Goal: Check status: Check status

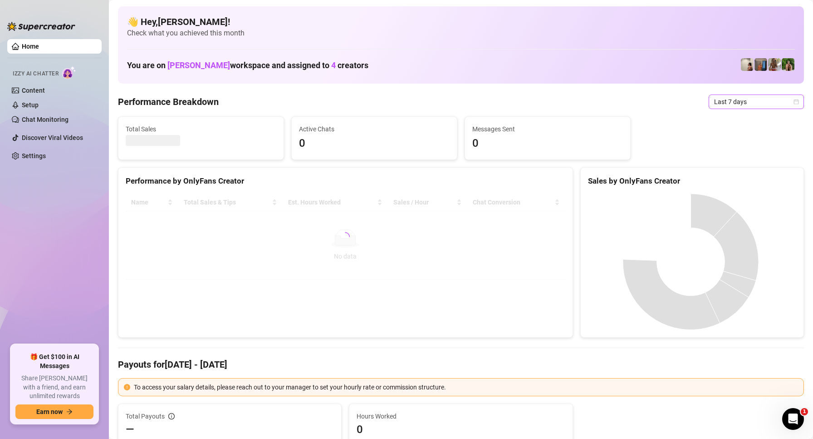
click at [767, 100] on span "Last 7 days" at bounding box center [757, 102] width 84 height 14
click at [741, 176] on div "Custom date" at bounding box center [749, 178] width 81 height 10
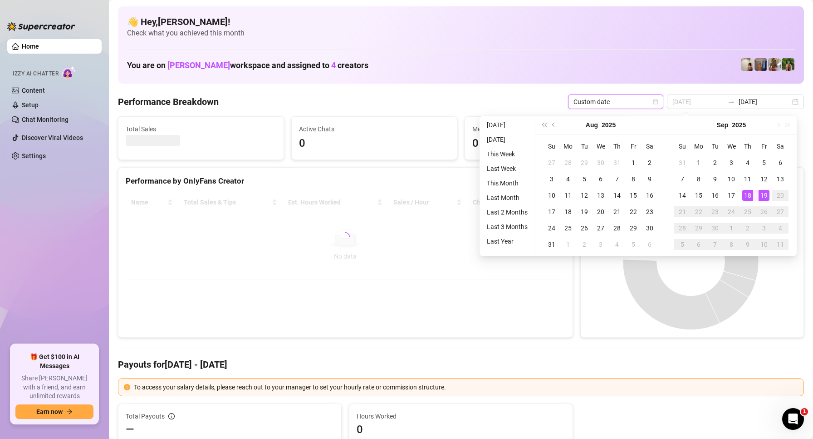
type input "[DATE]"
click at [767, 195] on div "19" at bounding box center [764, 195] width 11 height 11
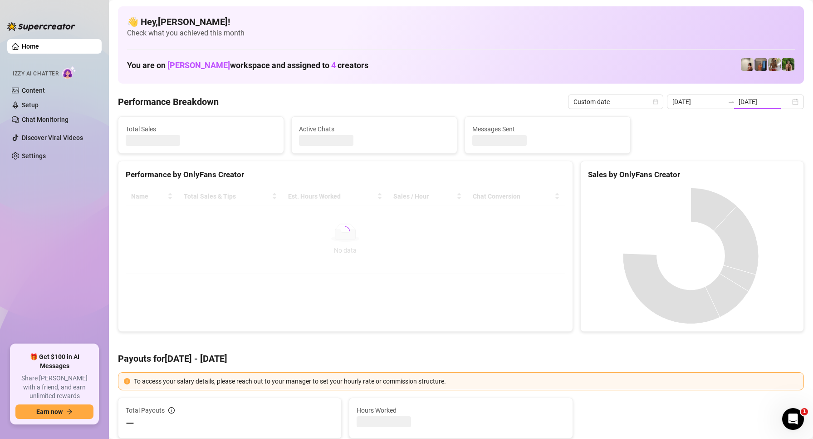
type input "[DATE]"
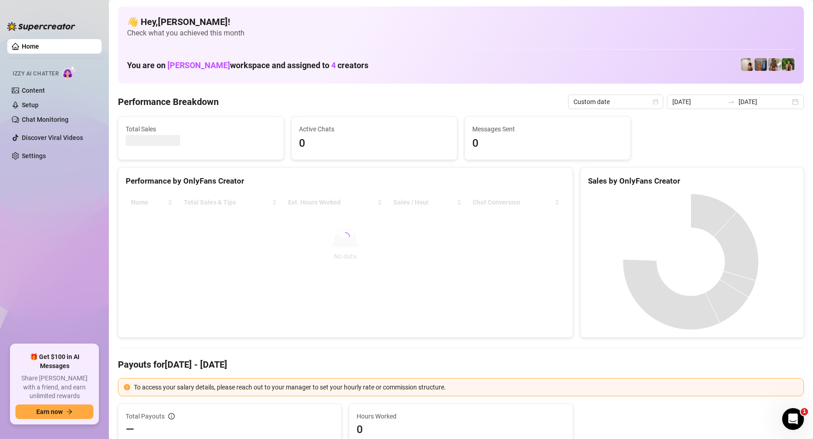
drag, startPoint x: 367, startPoint y: 255, endPoint x: 366, endPoint y: 262, distance: 7.3
click at [367, 259] on div at bounding box center [346, 236] width 440 height 86
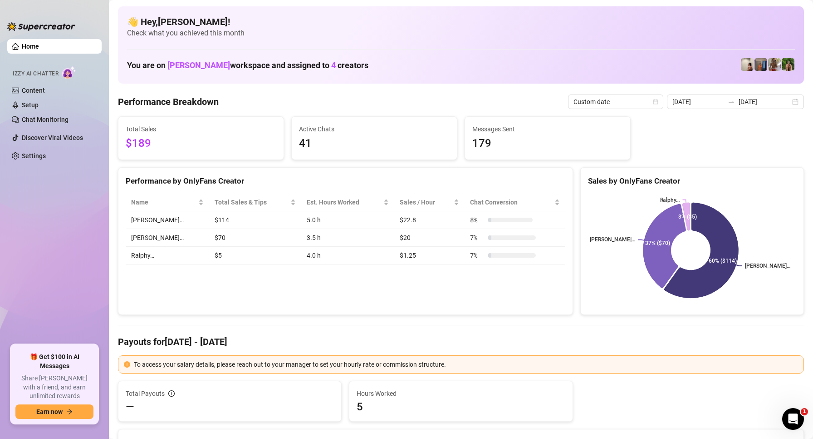
drag, startPoint x: 464, startPoint y: 282, endPoint x: 465, endPoint y: 277, distance: 5.6
click at [464, 282] on div "Performance by OnlyFans Creator Name Total Sales & Tips Est. Hours Worked Sales…" at bounding box center [345, 241] width 455 height 148
click at [266, 294] on div "Performance by OnlyFans Creator Name Total Sales & Tips Est. Hours Worked Sales…" at bounding box center [345, 241] width 455 height 148
